Goal: Task Accomplishment & Management: Manage account settings

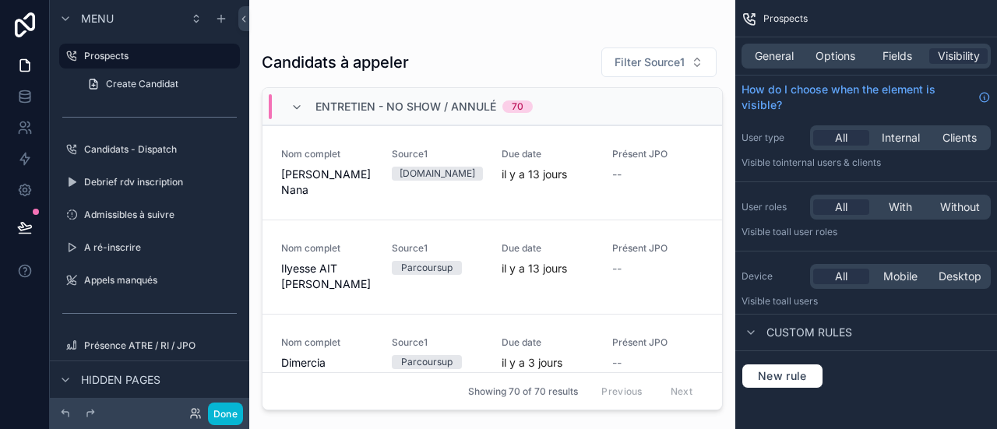
click at [9, 359] on div at bounding box center [25, 214] width 50 height 429
click at [24, 125] on icon at bounding box center [25, 128] width 16 height 16
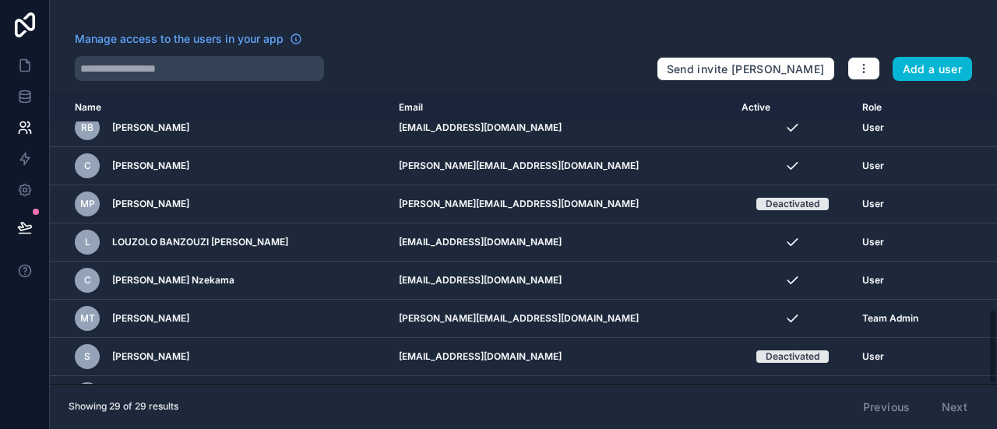
scroll to position [837, 0]
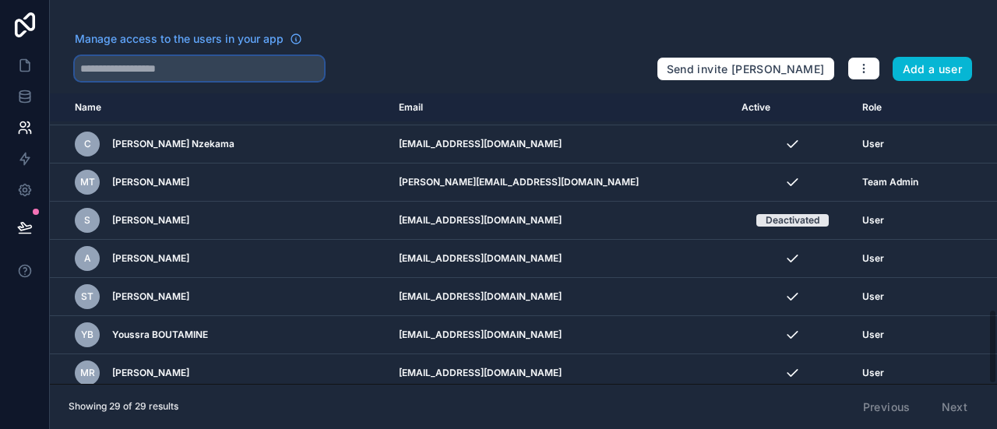
click at [189, 73] on input "text" at bounding box center [199, 68] width 249 height 25
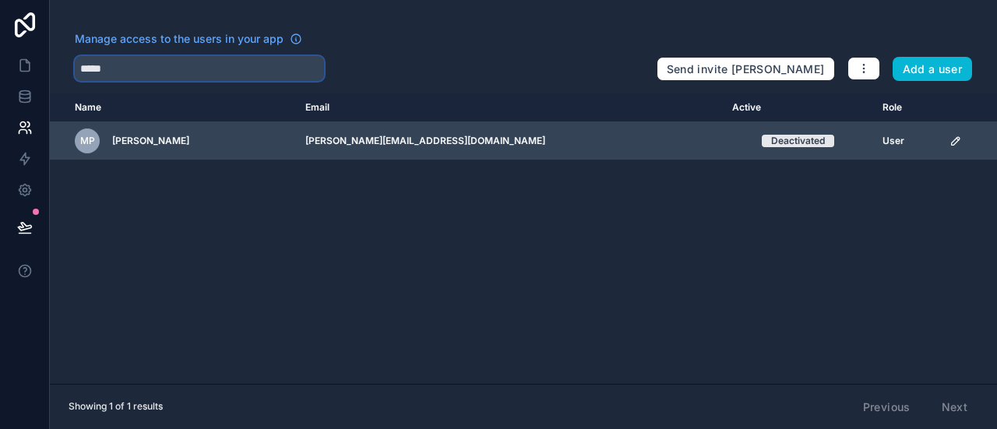
type input "*****"
click at [941, 136] on td "scrollable content" at bounding box center [969, 141] width 57 height 38
click at [950, 138] on icon "scrollable content" at bounding box center [956, 141] width 12 height 12
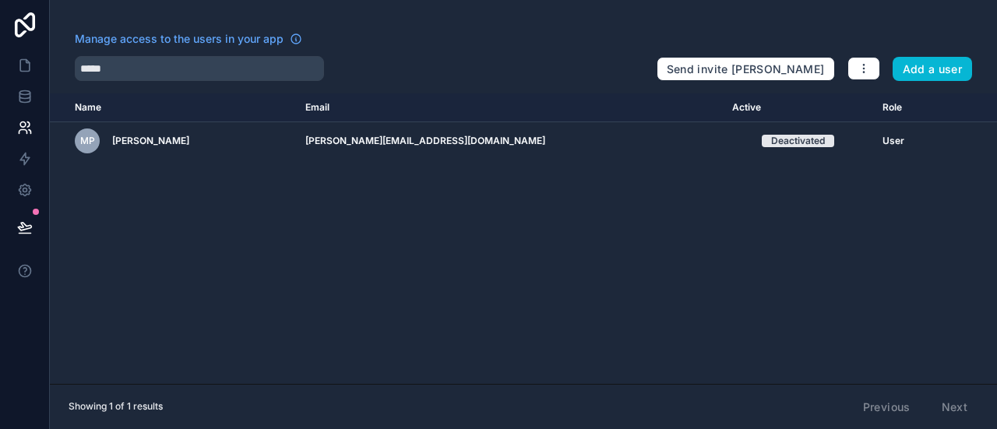
click at [626, 225] on div "Name Email Active Role [DOMAIN_NAME] Mp Magaléna poplawska [EMAIL_ADDRESS][DOMA…" at bounding box center [524, 239] width 948 height 291
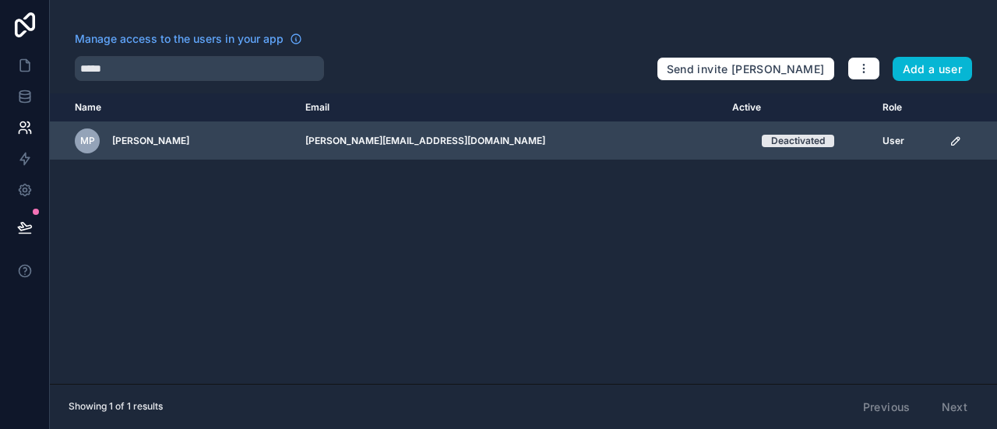
click at [950, 136] on icon "scrollable content" at bounding box center [956, 141] width 12 height 12
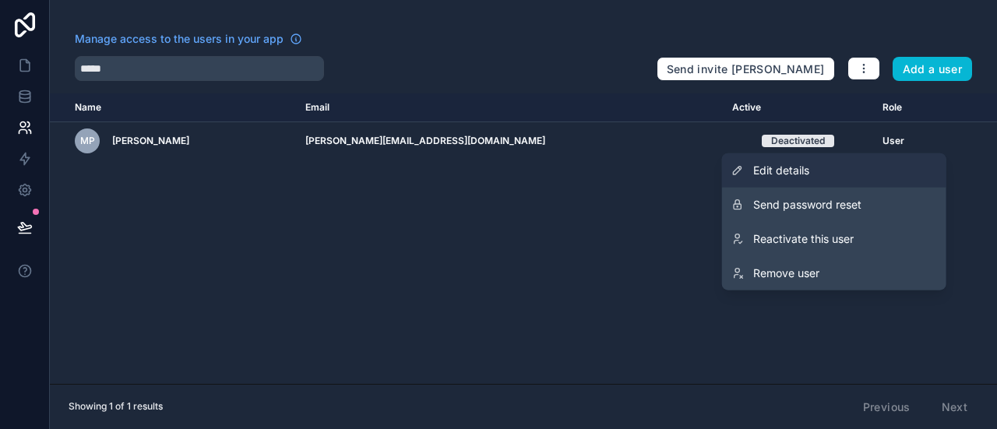
click at [840, 169] on link "Edit details" at bounding box center [834, 171] width 224 height 34
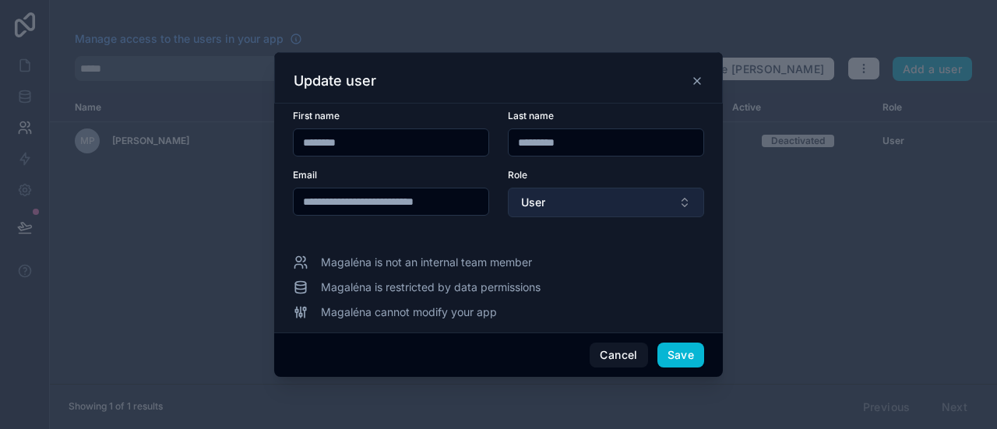
click at [600, 203] on button "User" at bounding box center [606, 203] width 196 height 30
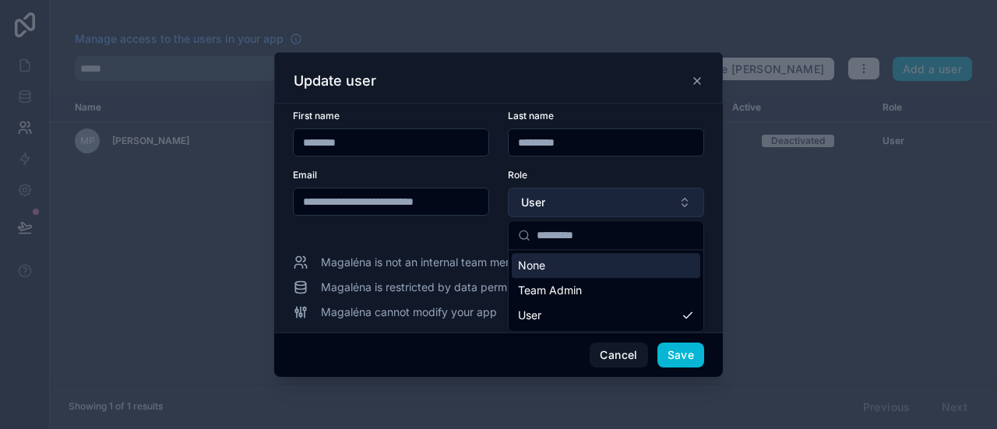
click at [600, 203] on button "User" at bounding box center [606, 203] width 196 height 30
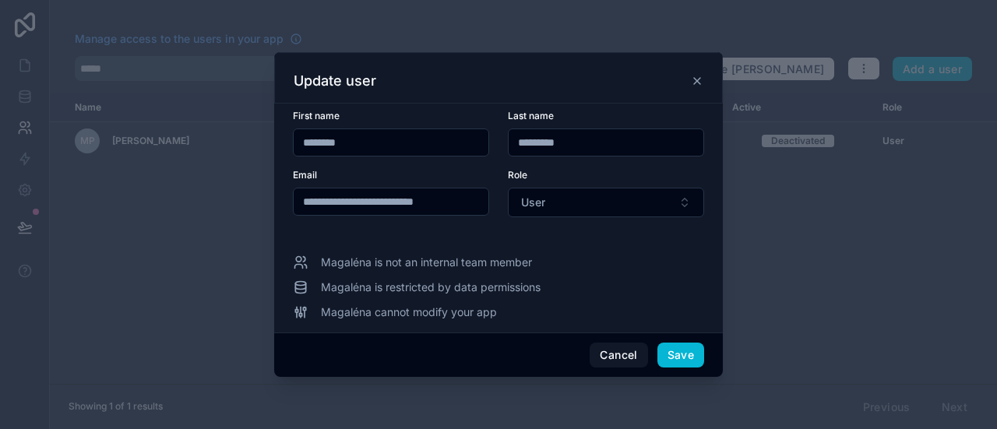
click at [697, 83] on icon at bounding box center [697, 81] width 12 height 12
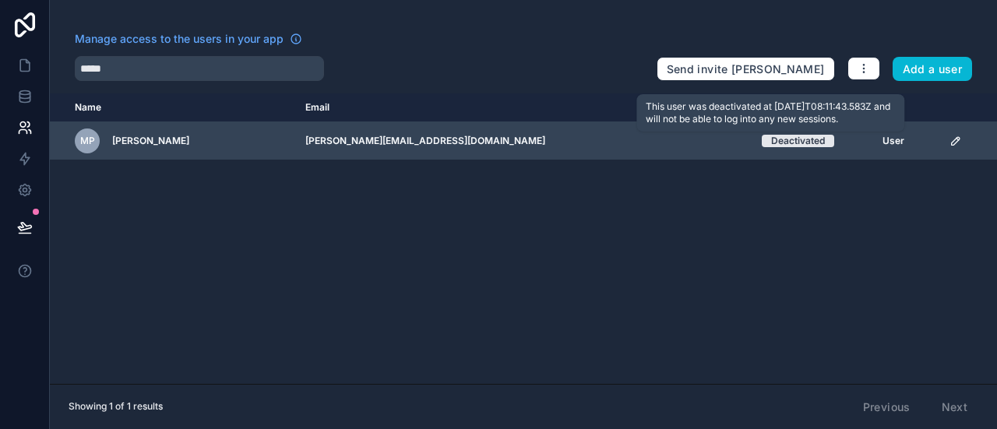
click at [777, 140] on div "Deactivated" at bounding box center [798, 141] width 54 height 12
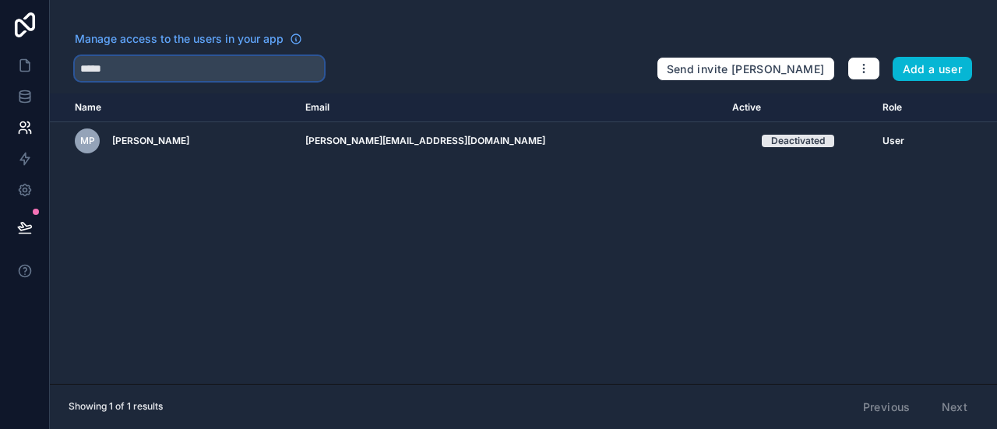
click at [252, 76] on input "*****" at bounding box center [199, 68] width 249 height 25
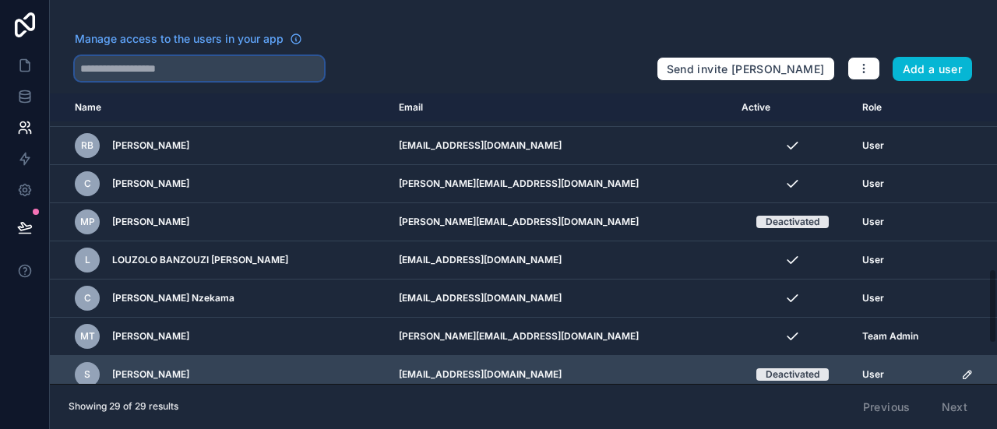
scroll to position [682, 0]
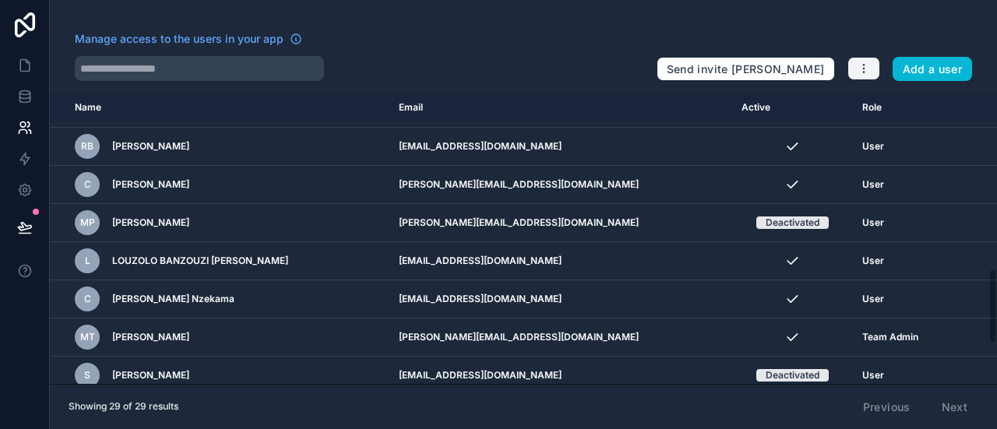
click at [867, 74] on icon "button" at bounding box center [864, 68] width 12 height 12
click at [622, 41] on div "Manage access to the users in your app" at bounding box center [360, 43] width 570 height 25
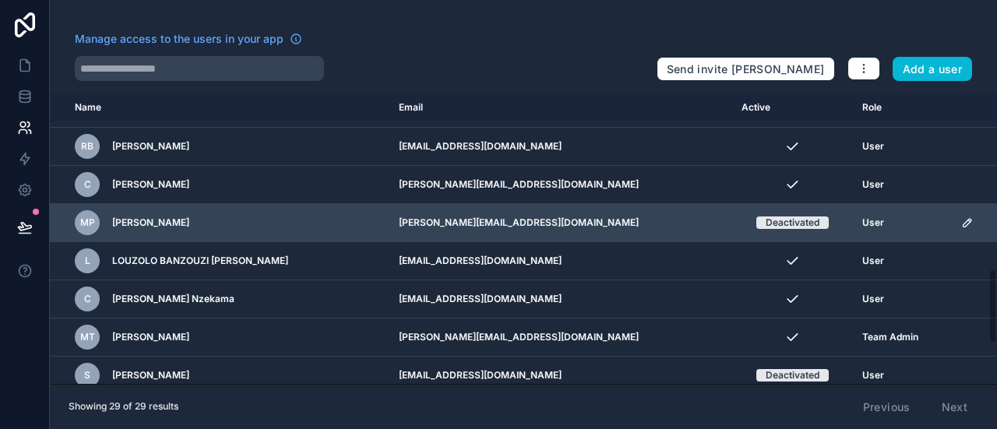
click at [962, 217] on icon "scrollable content" at bounding box center [968, 223] width 12 height 12
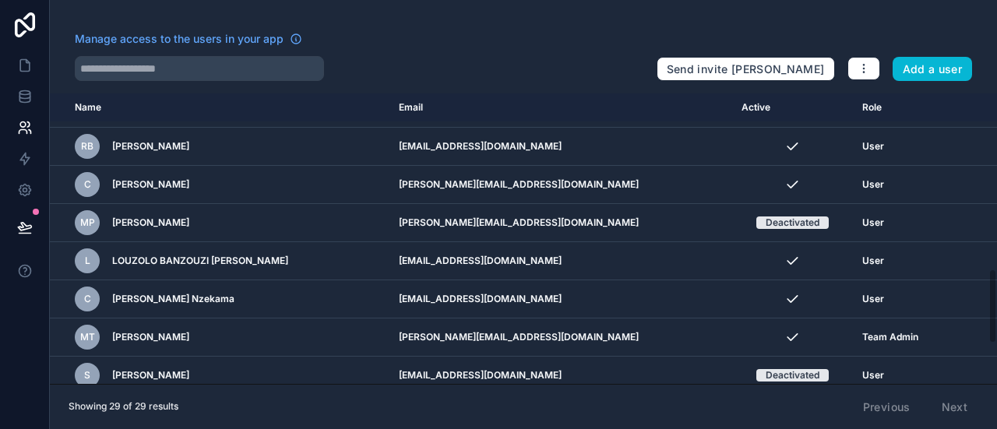
click at [576, 23] on div "Manage access to the users in your app Send invite reminders Add a user Name Em…" at bounding box center [524, 214] width 948 height 429
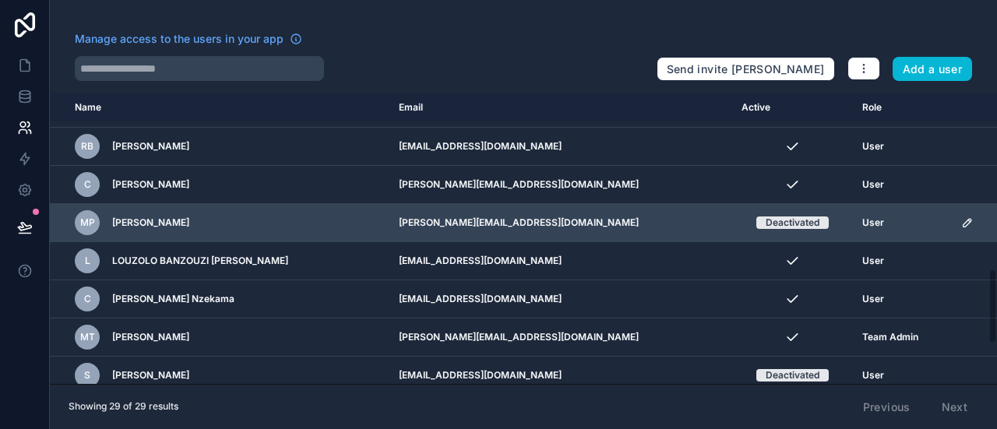
click at [962, 217] on icon "scrollable content" at bounding box center [968, 223] width 12 height 12
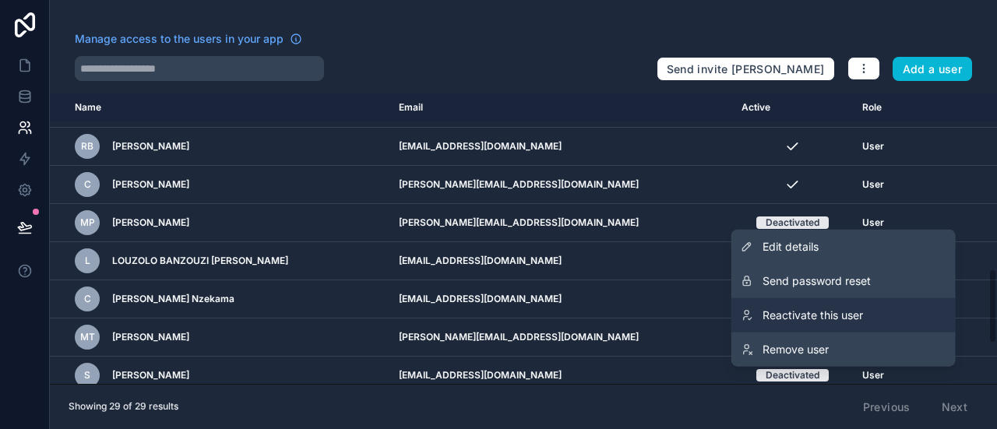
click at [835, 314] on span "Reactivate this user" at bounding box center [813, 316] width 101 height 16
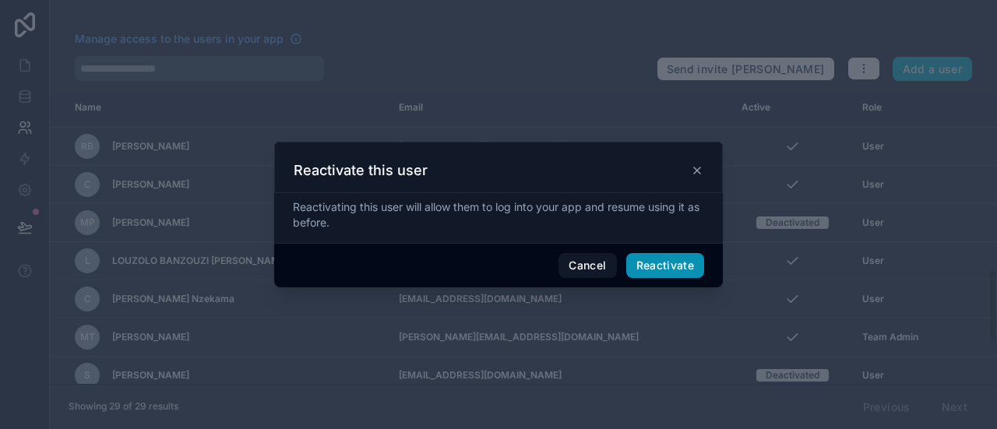
click at [688, 267] on button "Reactivate" at bounding box center [665, 265] width 79 height 25
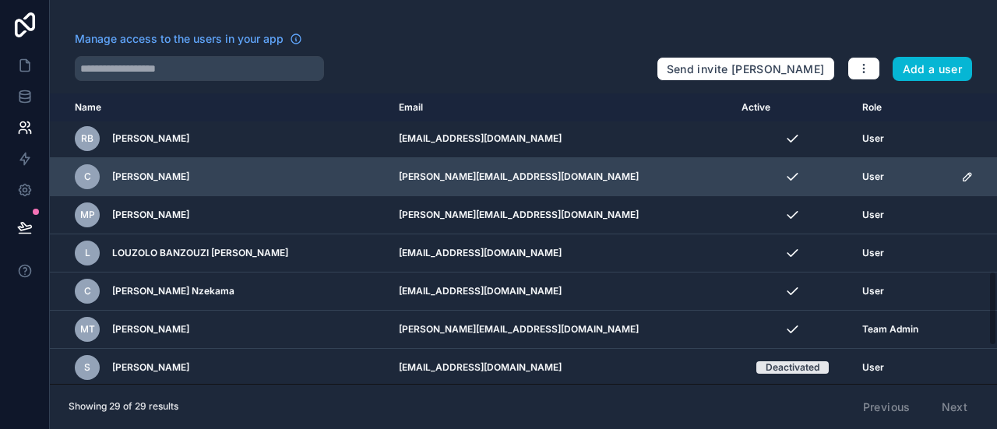
scroll to position [690, 0]
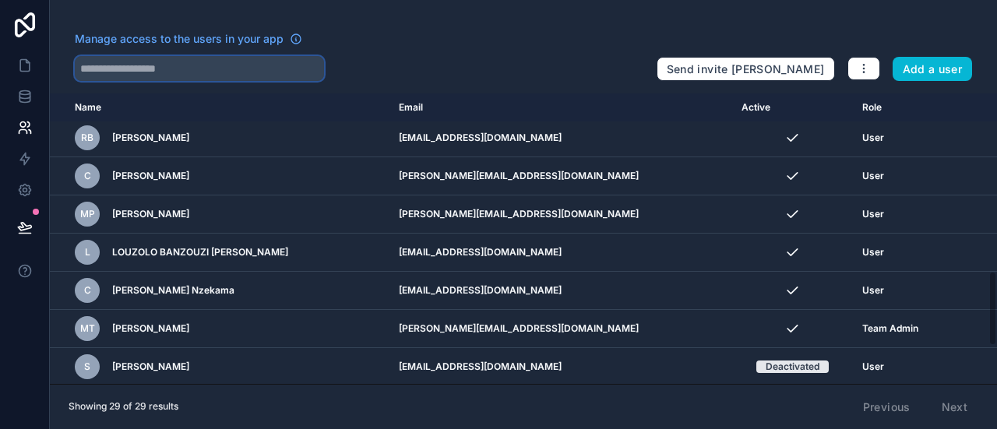
click at [296, 68] on input "text" at bounding box center [199, 68] width 249 height 25
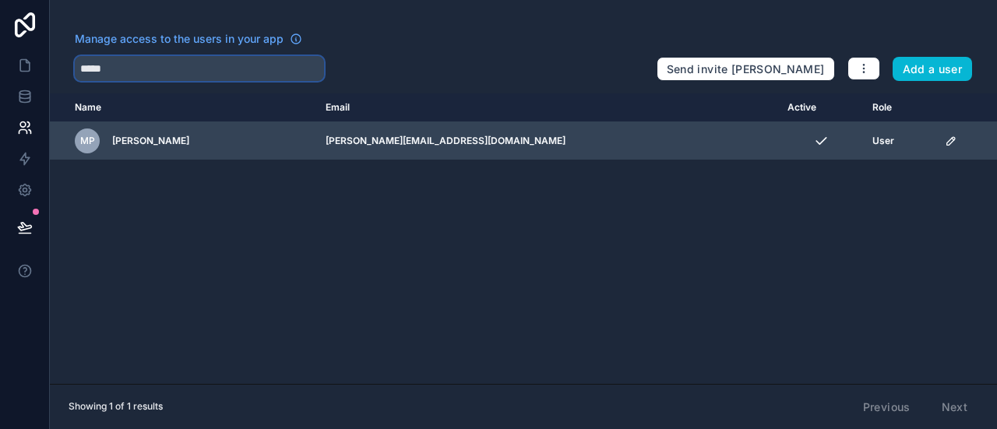
type input "*****"
click at [948, 142] on icon "scrollable content" at bounding box center [952, 141] width 8 height 8
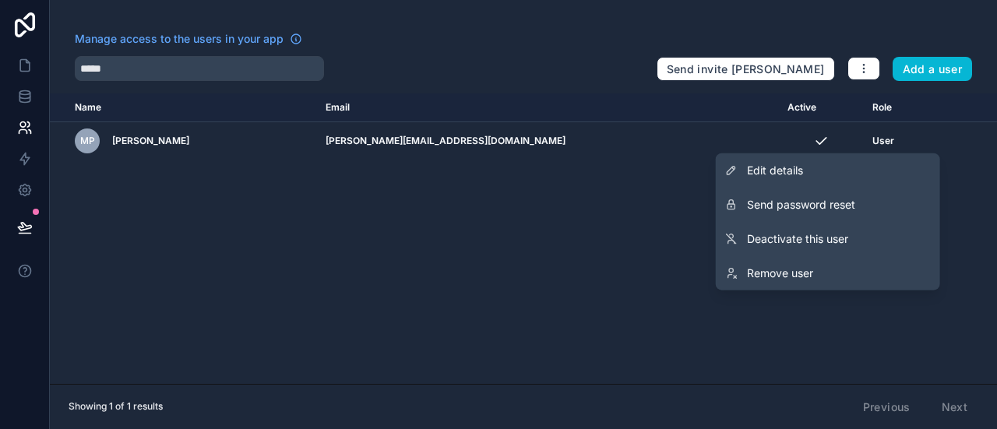
click at [965, 208] on div "Name Email Active Role [DOMAIN_NAME] Mp Magaléna poplawska [EMAIL_ADDRESS][DOMA…" at bounding box center [524, 239] width 948 height 291
